Goal: Check status

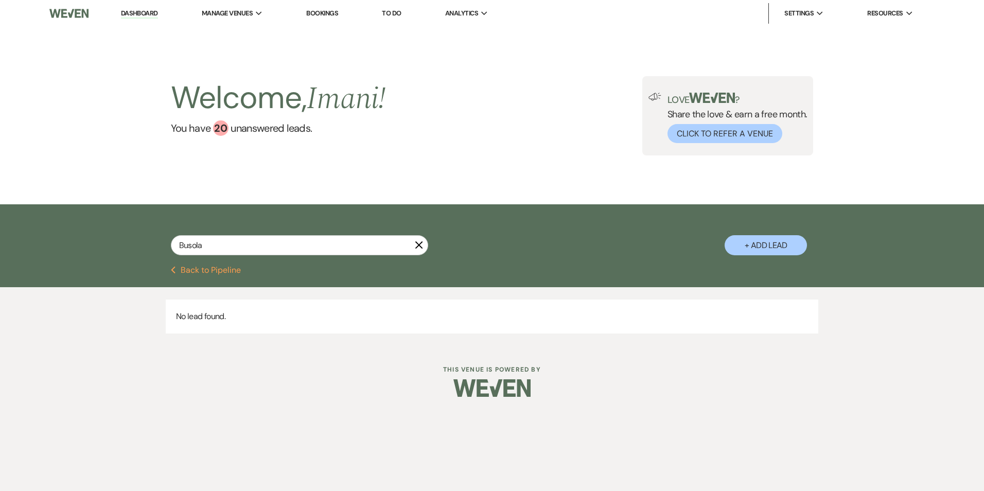
click at [417, 246] on use "button" at bounding box center [419, 245] width 8 height 8
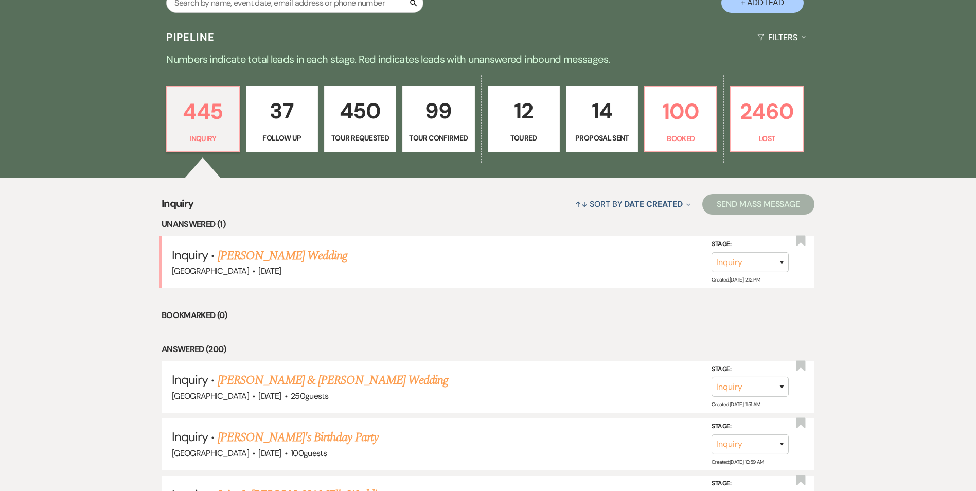
scroll to position [257, 0]
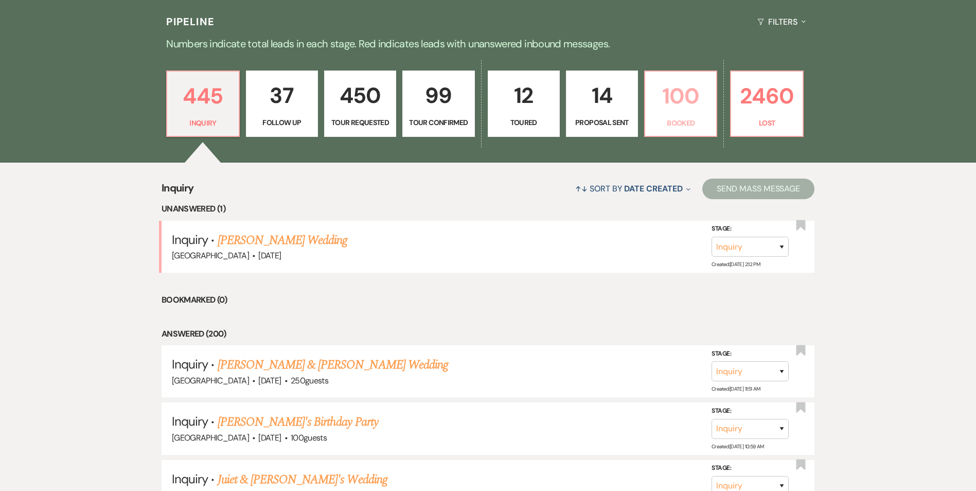
drag, startPoint x: 486, startPoint y: 187, endPoint x: 695, endPoint y: 114, distance: 221.6
click at [698, 114] on link "100 Booked" at bounding box center [680, 103] width 73 height 67
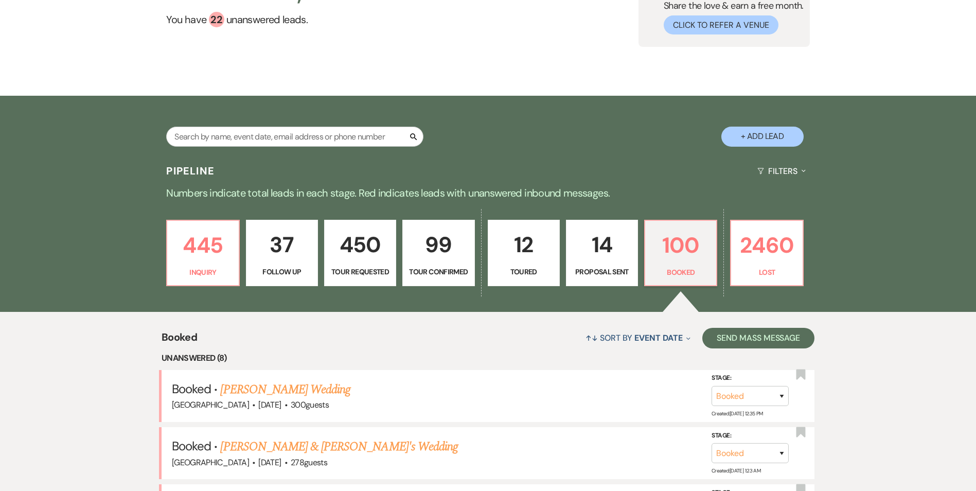
scroll to position [103, 0]
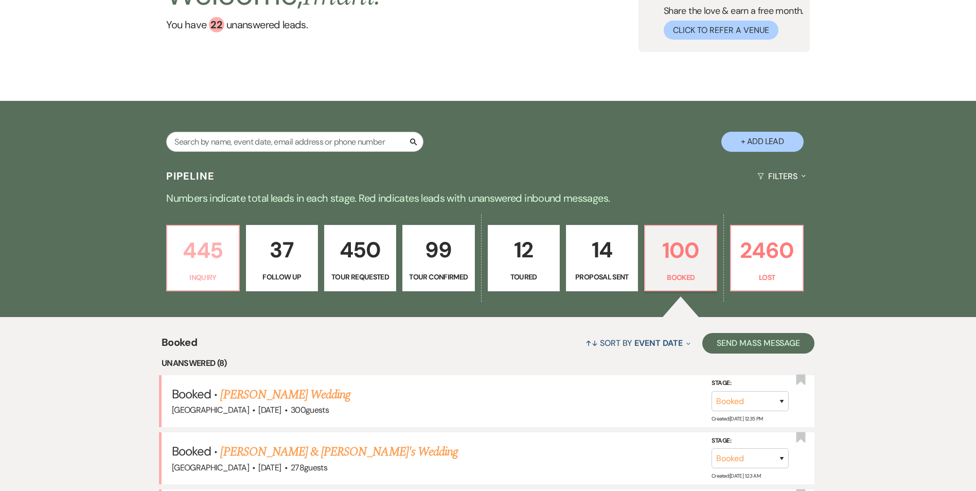
click at [230, 257] on p "445" at bounding box center [202, 250] width 59 height 34
